Goal: Information Seeking & Learning: Learn about a topic

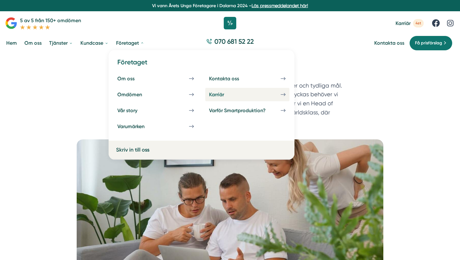
click at [218, 94] on div "Karriär" at bounding box center [224, 95] width 30 height 6
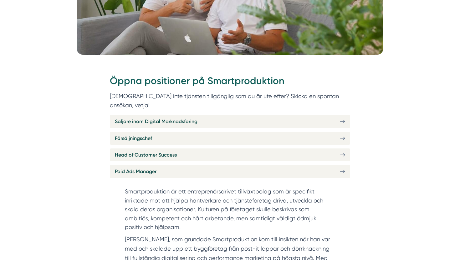
scroll to position [182, 0]
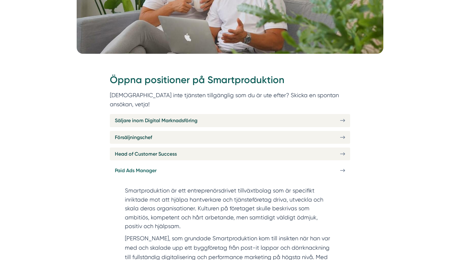
click at [151, 167] on span "Paid Ads Manager" at bounding box center [136, 171] width 42 height 8
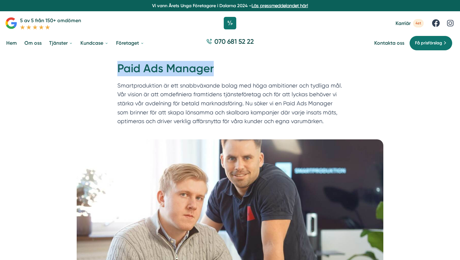
drag, startPoint x: 215, startPoint y: 70, endPoint x: 115, endPoint y: 69, distance: 99.9
click at [115, 69] on div "Hem » Karriär » Paid Ads Manager Paid Ads Manager Smartproduktion är ett snabbv…" at bounding box center [230, 95] width 240 height 68
copy h1 "Paid Ads Manager"
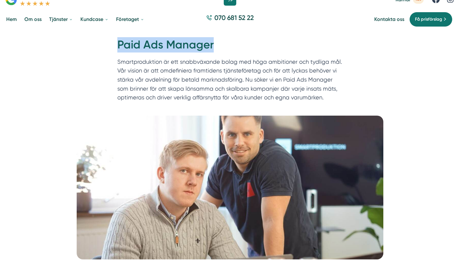
scroll to position [26, 0]
